Goal: Find specific page/section: Find specific page/section

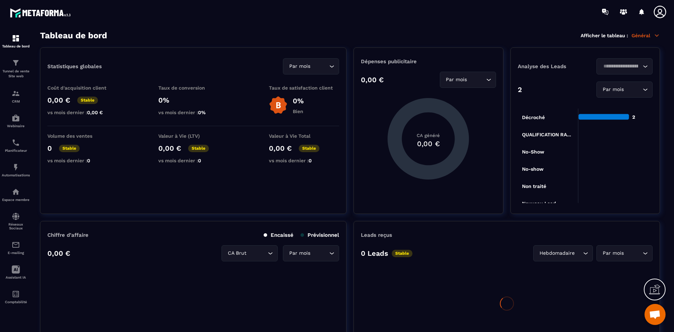
click at [14, 99] on p "CRM" at bounding box center [16, 101] width 28 height 4
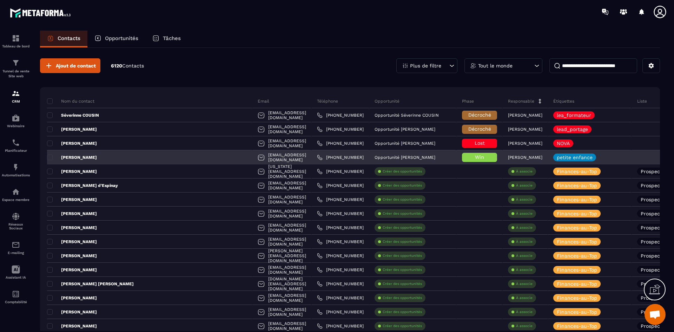
click at [87, 160] on div "[PERSON_NAME]" at bounding box center [149, 157] width 205 height 14
